Goal: Information Seeking & Learning: Learn about a topic

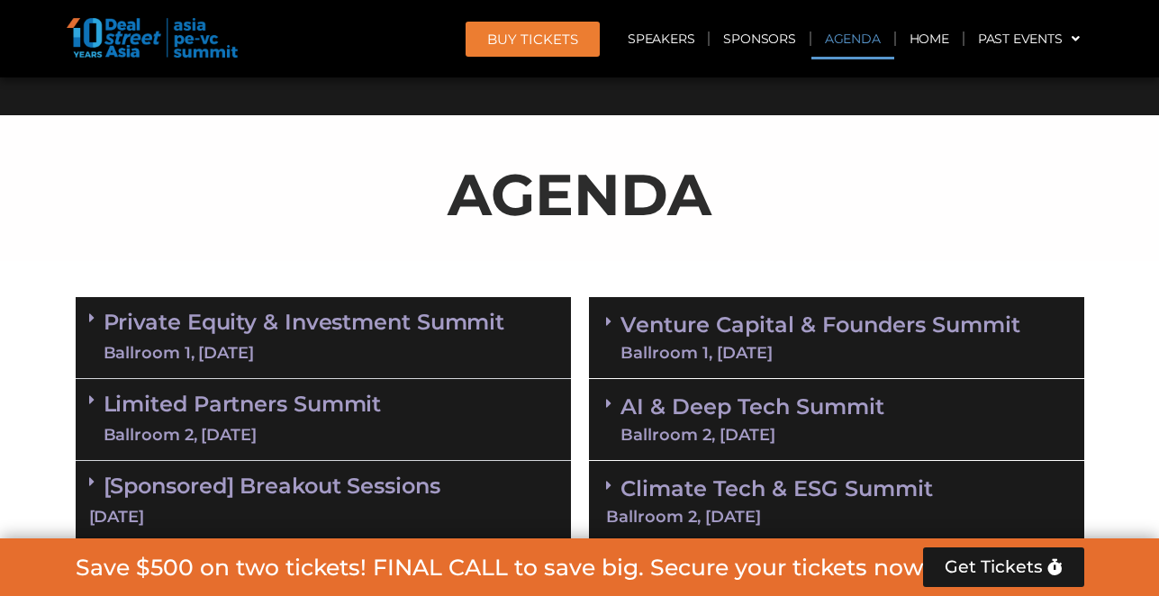
scroll to position [1015, 0]
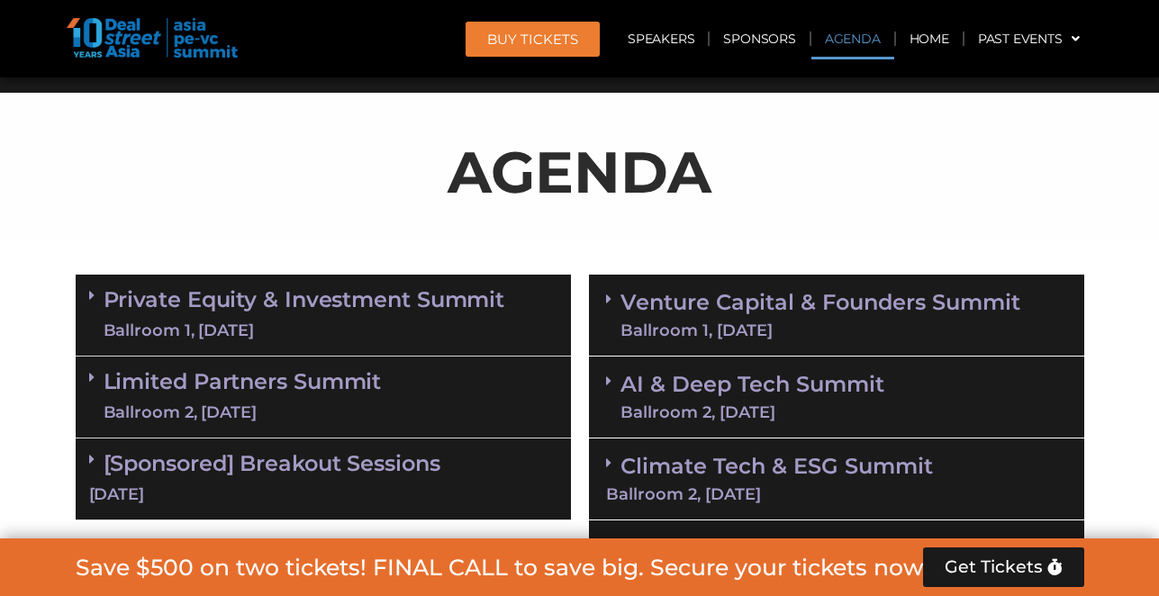
click at [427, 320] on div "Ballroom 1, [DATE]" at bounding box center [305, 331] width 402 height 23
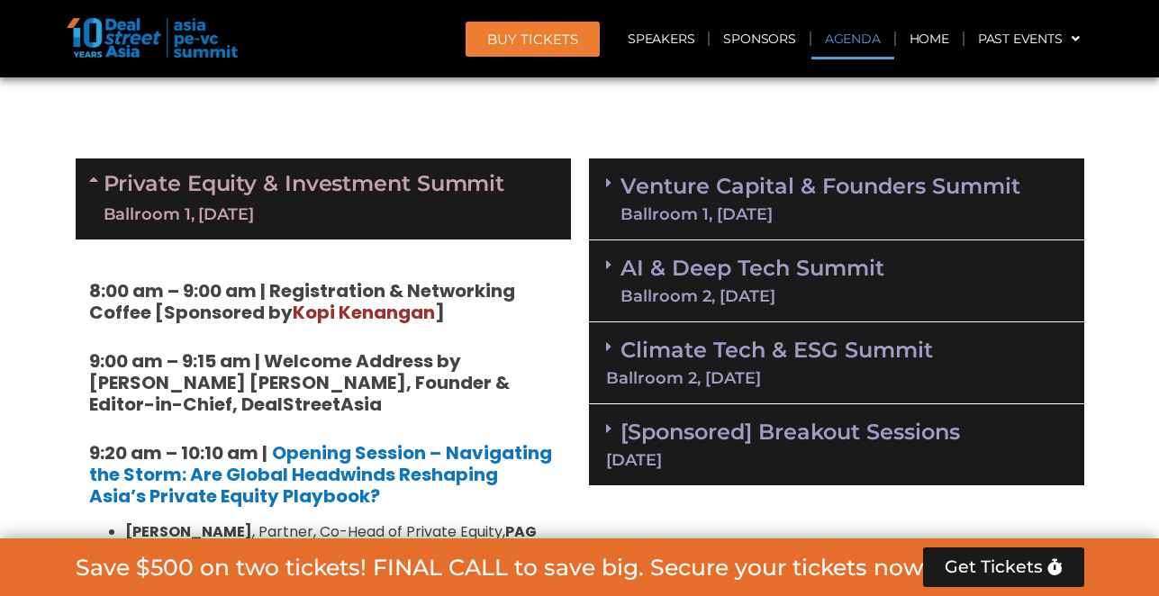
scroll to position [1130, 0]
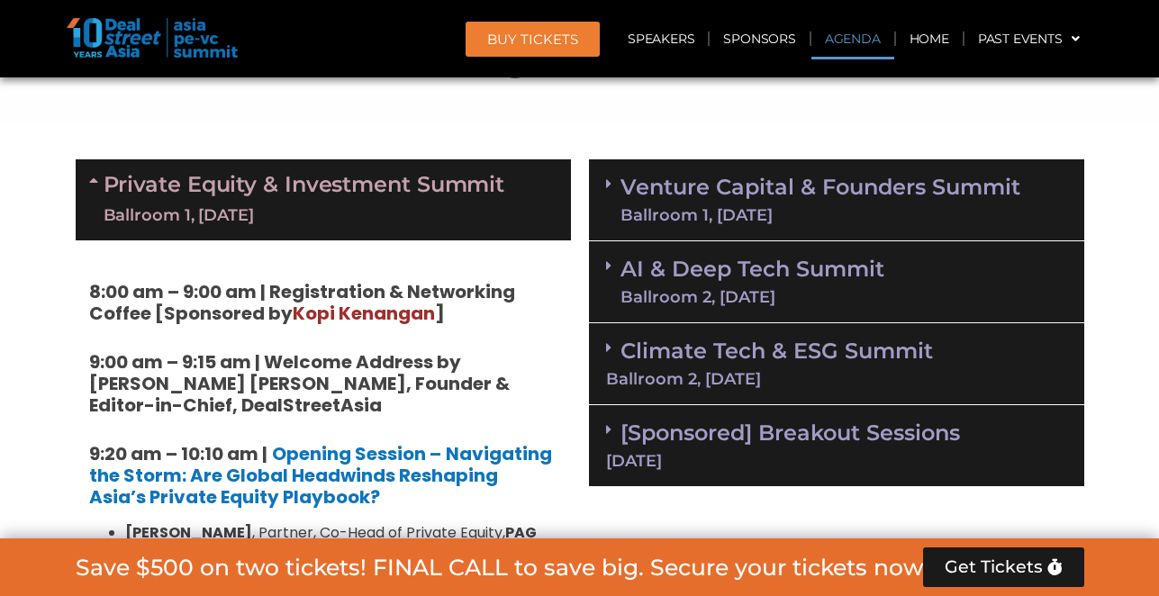
click at [816, 389] on div "Climate Tech & ESG Summit Ballroom 2, [DATE]" at bounding box center [836, 364] width 495 height 82
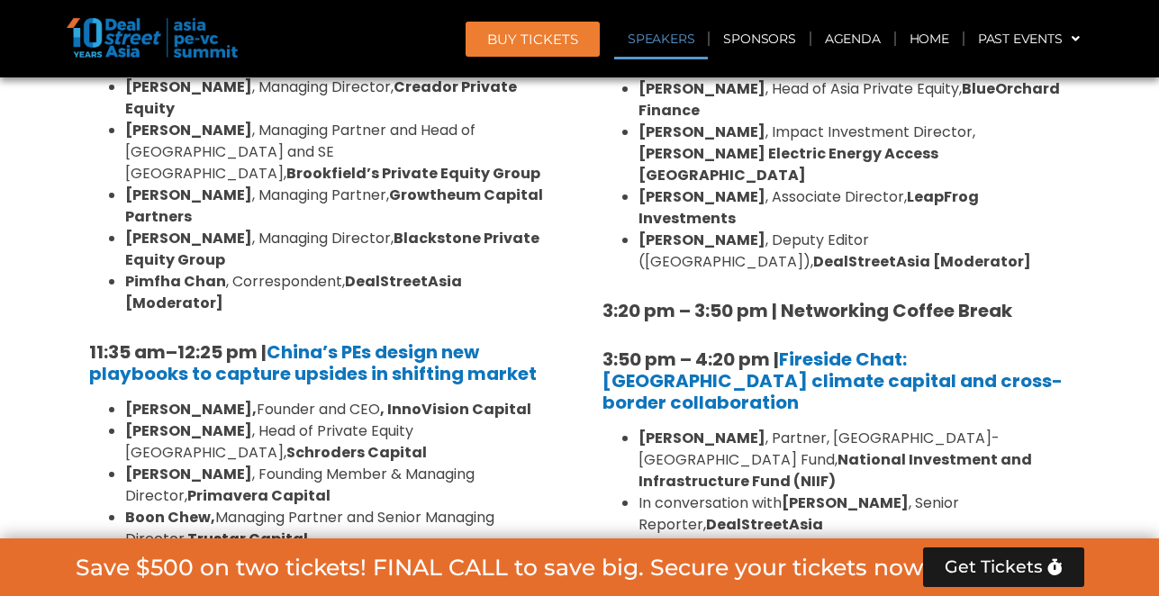
scroll to position [2100, 0]
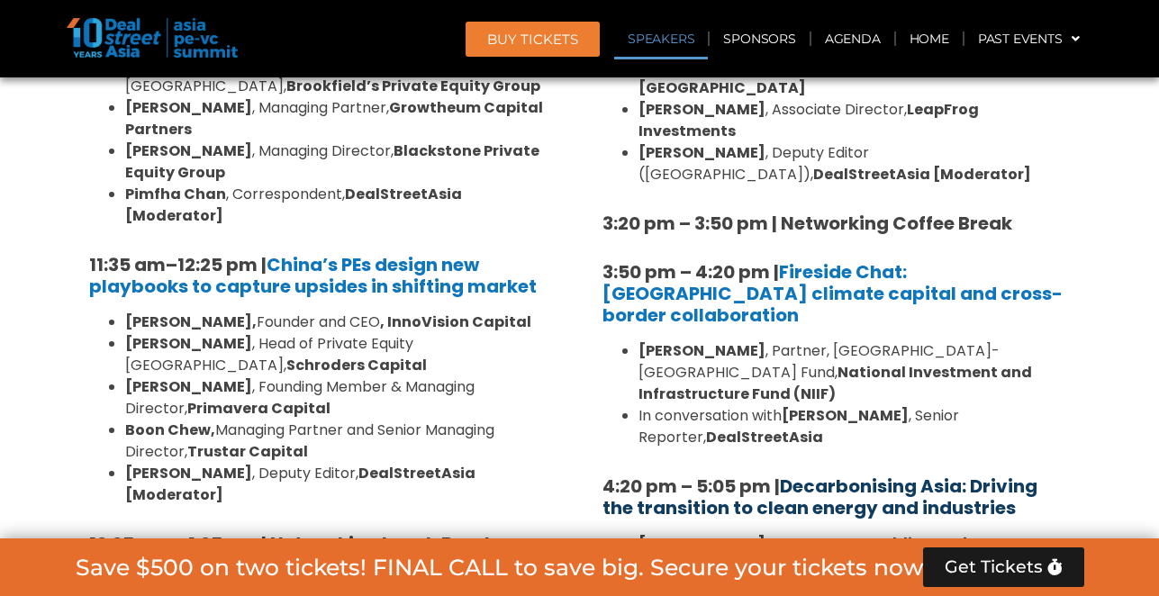
drag, startPoint x: 1039, startPoint y: 382, endPoint x: 788, endPoint y: 351, distance: 252.3
click at [788, 476] on h5 "4:20 pm – 5:05 pm | Decarbonising [GEOGRAPHIC_DATA]: Driving the transition to …" at bounding box center [837, 497] width 468 height 43
copy h5 "4:20 pm – 5:05 pm | Decarbonising [GEOGRAPHIC_DATA]: Driving the transition to …"
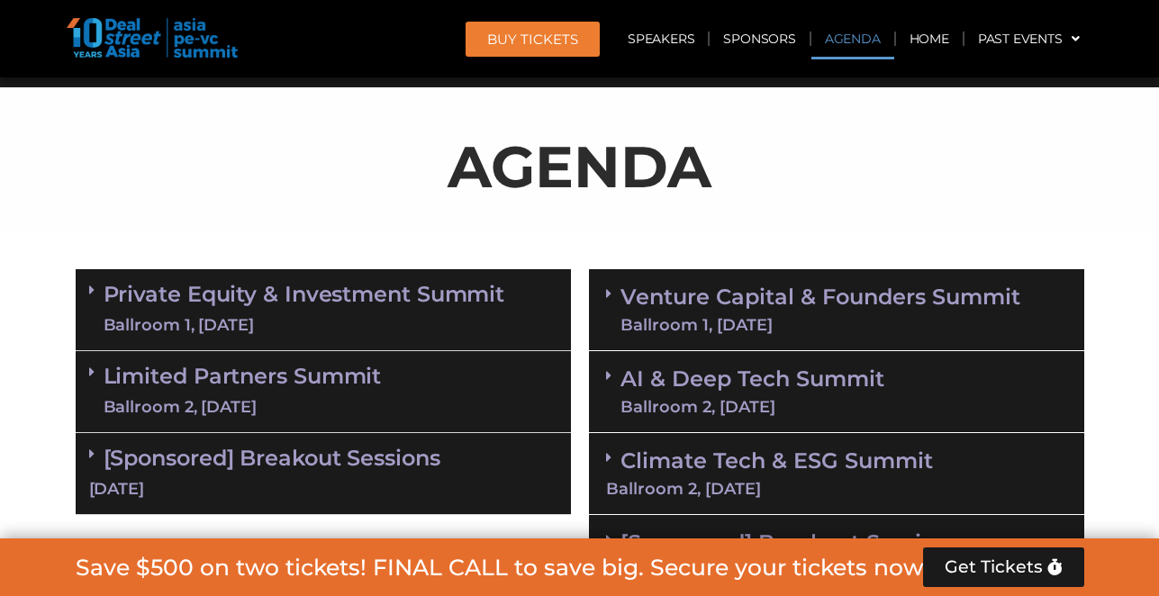
scroll to position [1021, 0]
click at [331, 314] on div "Ballroom 1, [DATE]" at bounding box center [305, 325] width 402 height 23
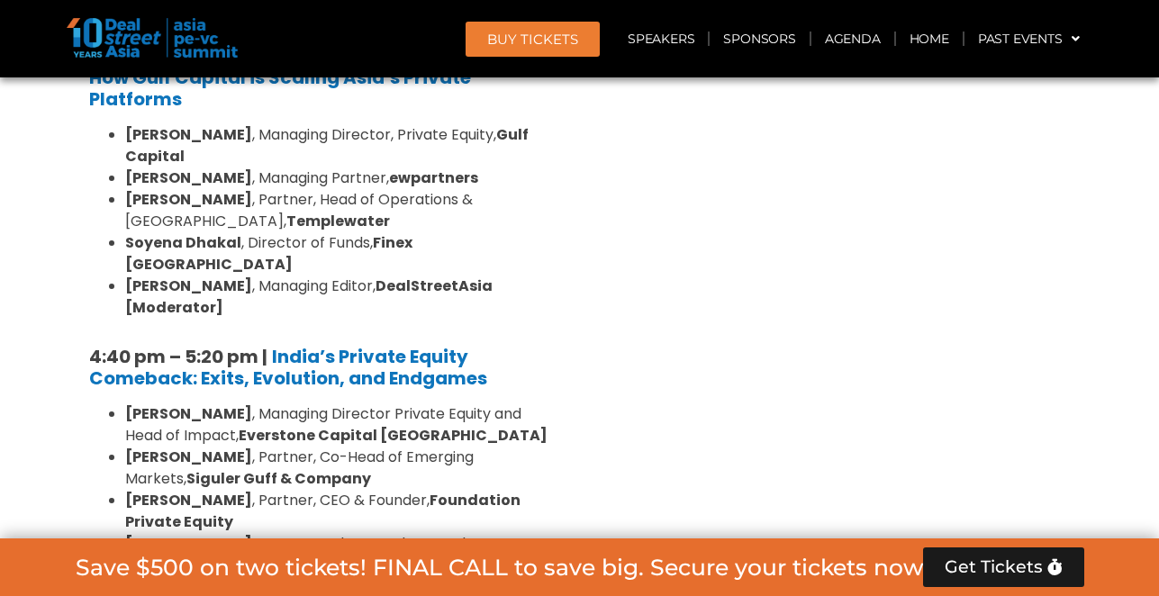
scroll to position [3390, 0]
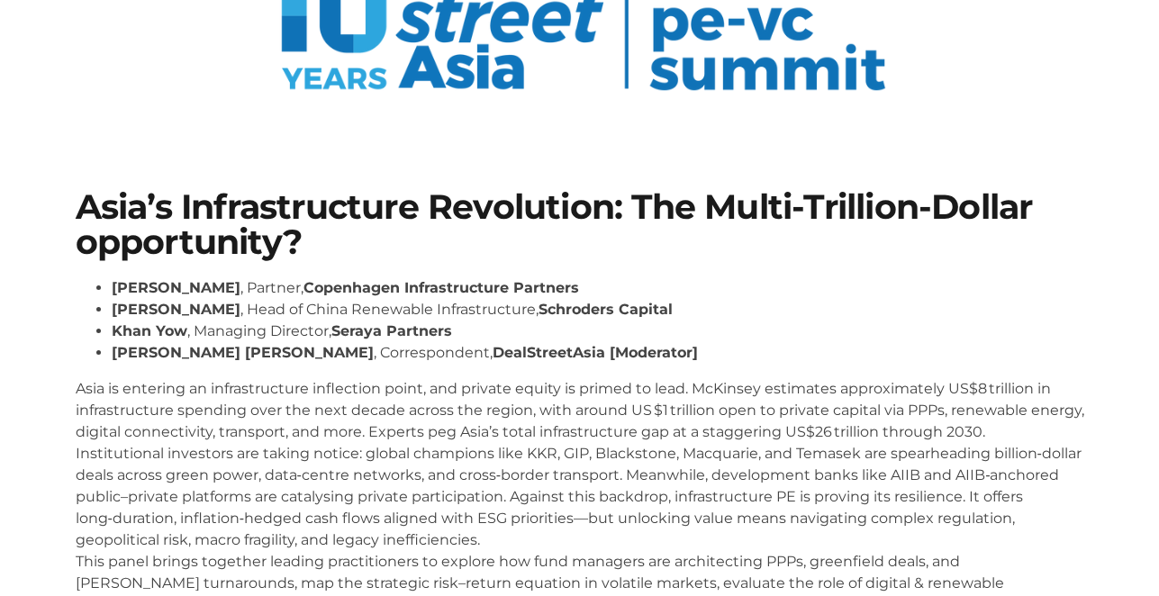
scroll to position [193, 0]
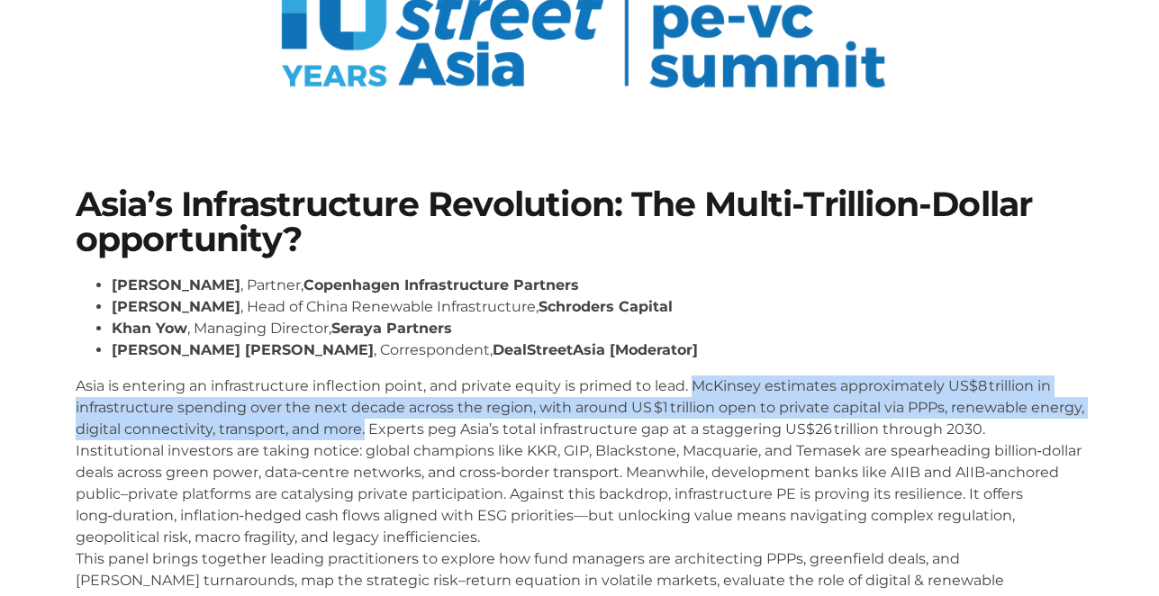
drag, startPoint x: 693, startPoint y: 380, endPoint x: 365, endPoint y: 433, distance: 332.2
click at [365, 432] on p "Asia is entering an infrastructure inflection point, and private equity is prim…" at bounding box center [580, 495] width 1009 height 238
copy p "McKinsey estimates approximately US$8 trillion in infrastructure spending over …"
